Goal: Task Accomplishment & Management: Manage account settings

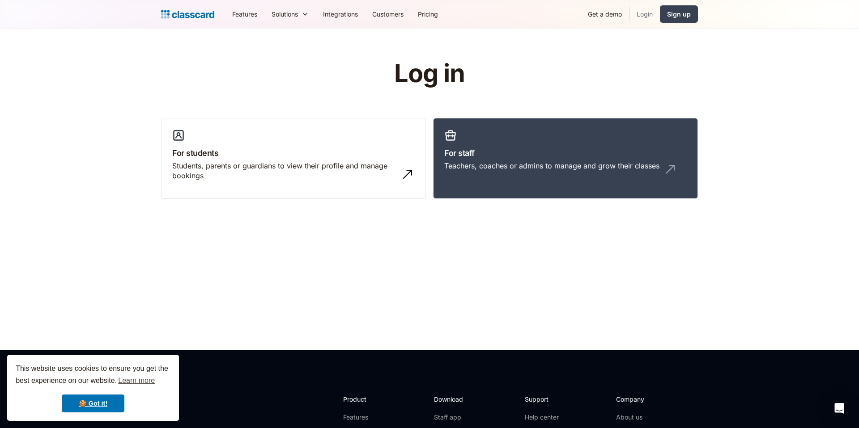
click at [646, 20] on link "Login" at bounding box center [644, 14] width 30 height 20
click at [562, 144] on link "For staff Teachers, coaches or admins to manage and grow their classes" at bounding box center [565, 158] width 265 height 81
click at [643, 18] on link "Login" at bounding box center [644, 14] width 30 height 20
click at [604, 190] on link "For staff Teachers, coaches or admins to manage and grow their classes" at bounding box center [565, 158] width 265 height 81
